Goal: Transaction & Acquisition: Purchase product/service

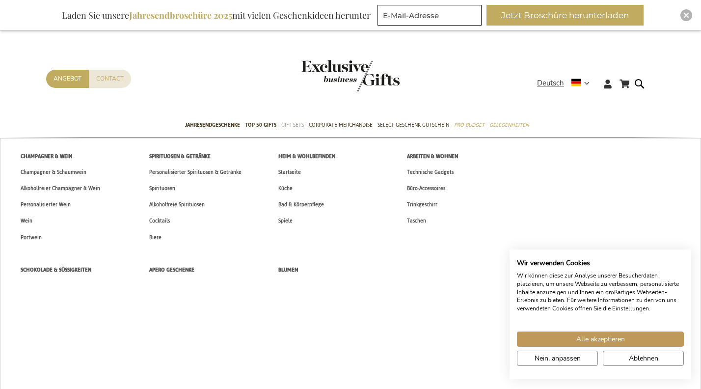
click at [291, 121] on span "Gift Sets" at bounding box center [292, 125] width 23 height 10
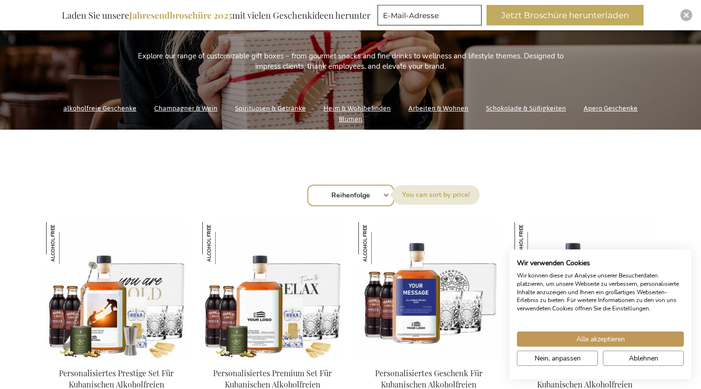
scroll to position [242, 0]
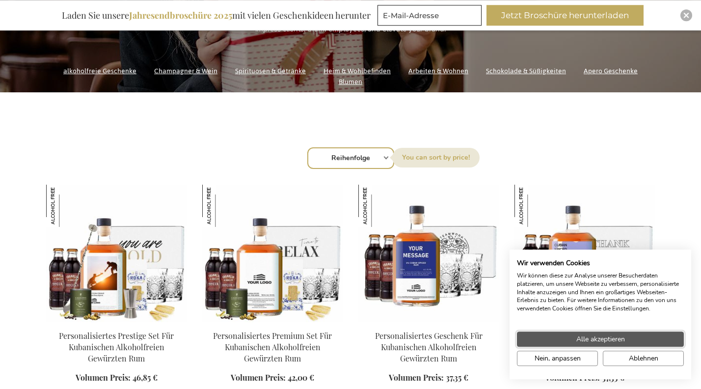
click at [606, 335] on span "Alle akzeptieren" at bounding box center [601, 339] width 49 height 10
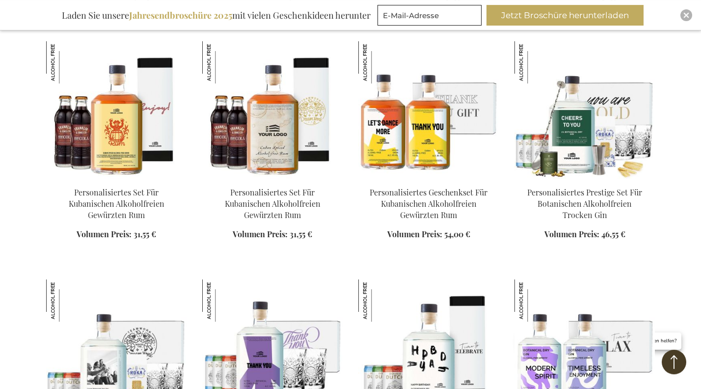
scroll to position [860, 0]
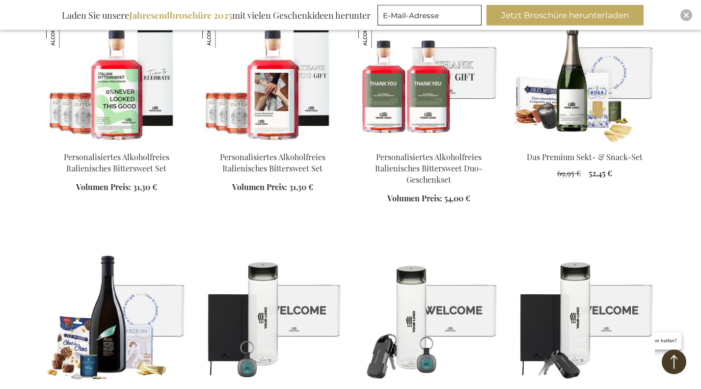
scroll to position [2042, 0]
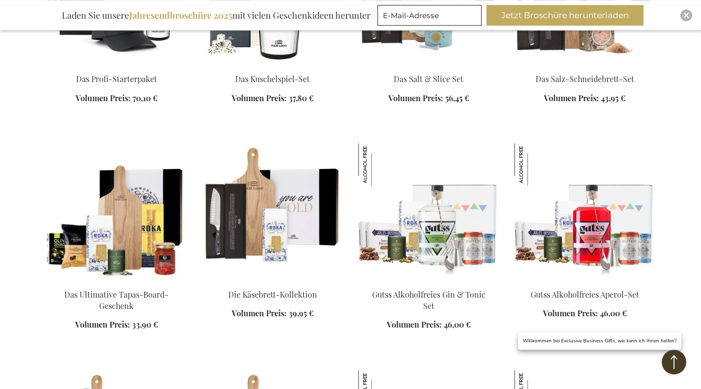
scroll to position [2403, 0]
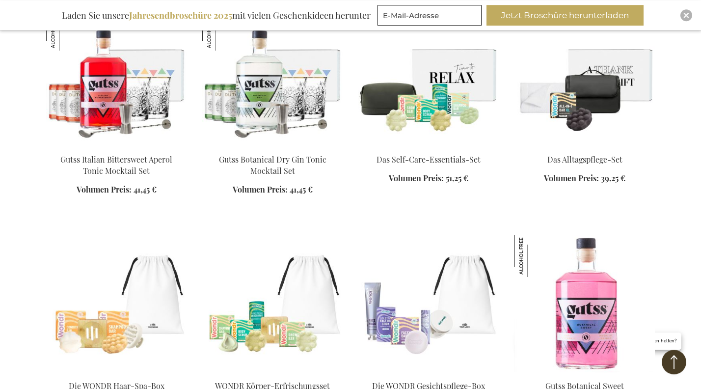
scroll to position [2962, 0]
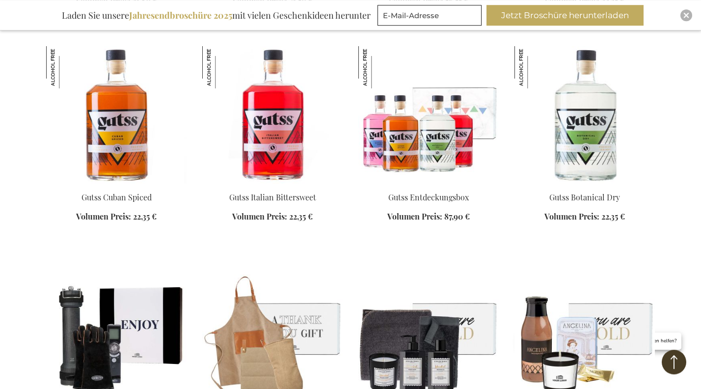
scroll to position [3535, 0]
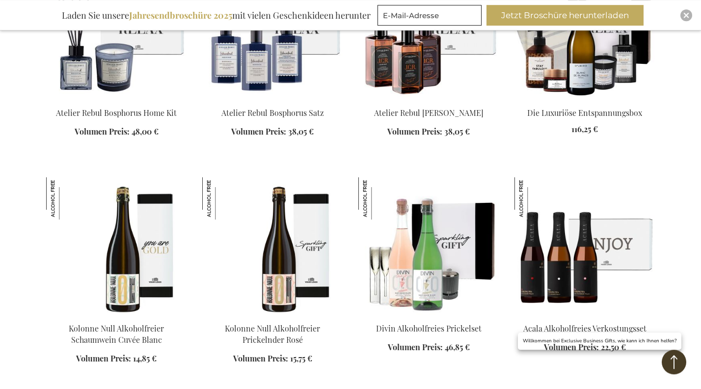
scroll to position [3828, 0]
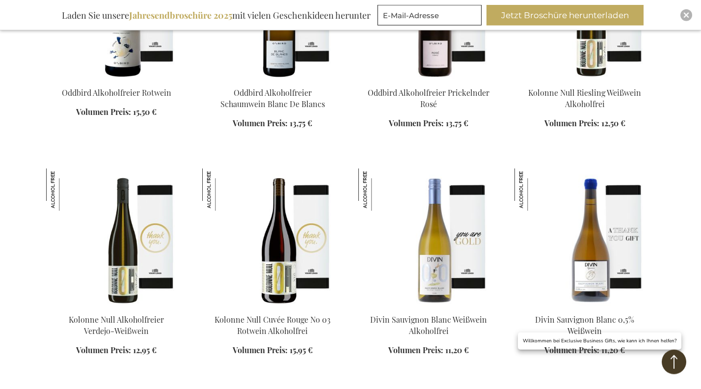
scroll to position [5126, 0]
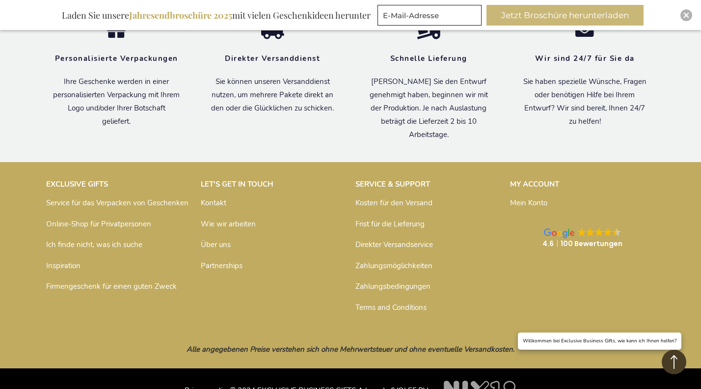
scroll to position [11282, 0]
